Goal: Task Accomplishment & Management: Use online tool/utility

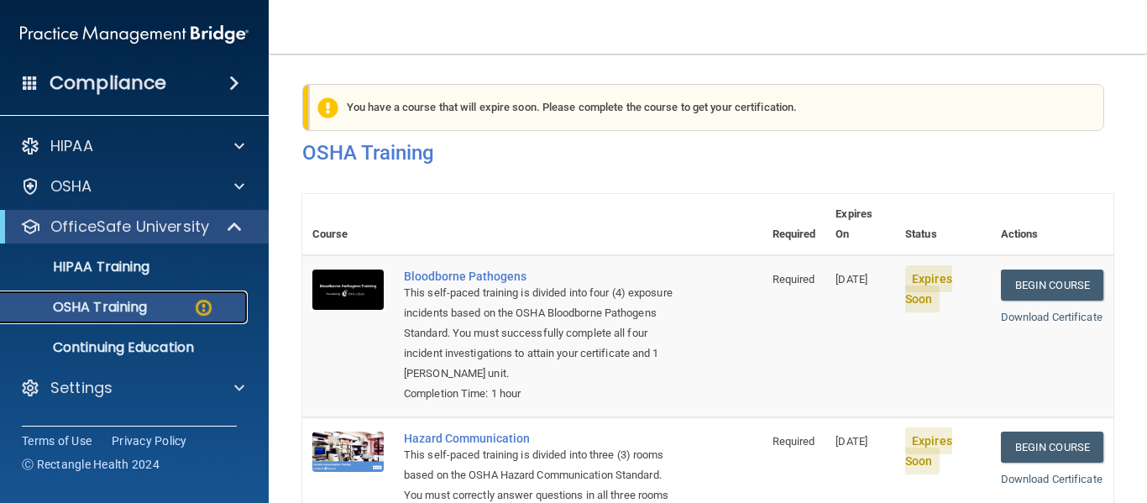
click at [126, 312] on p "OSHA Training" at bounding box center [79, 307] width 136 height 17
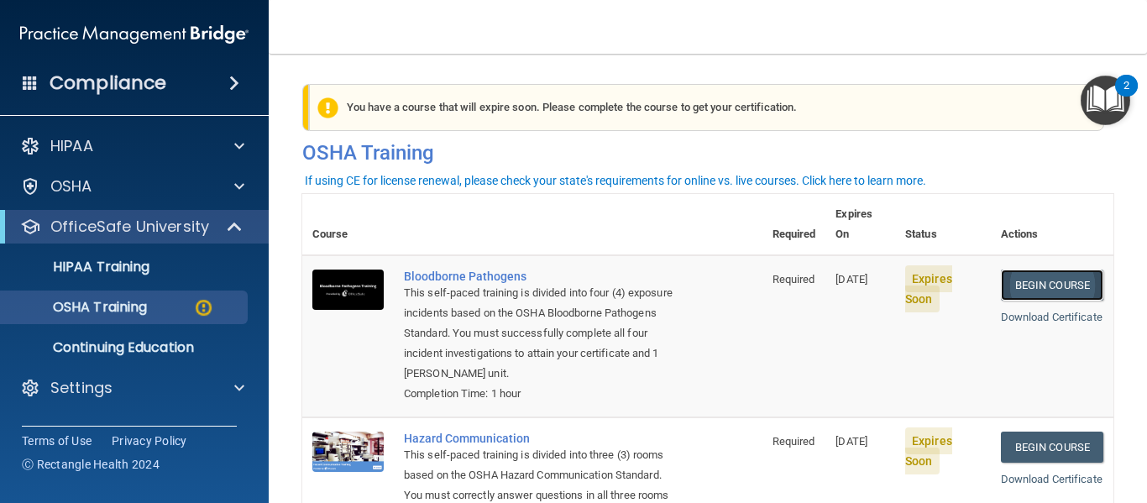
click at [1042, 269] on link "Begin Course" at bounding box center [1052, 284] width 102 height 31
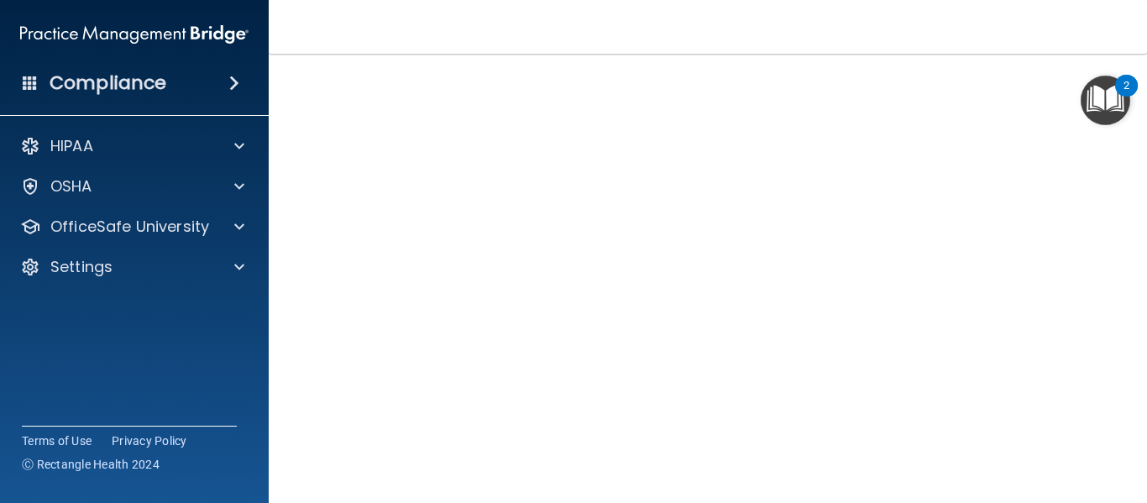
scroll to position [91, 0]
